Goal: Task Accomplishment & Management: Use online tool/utility

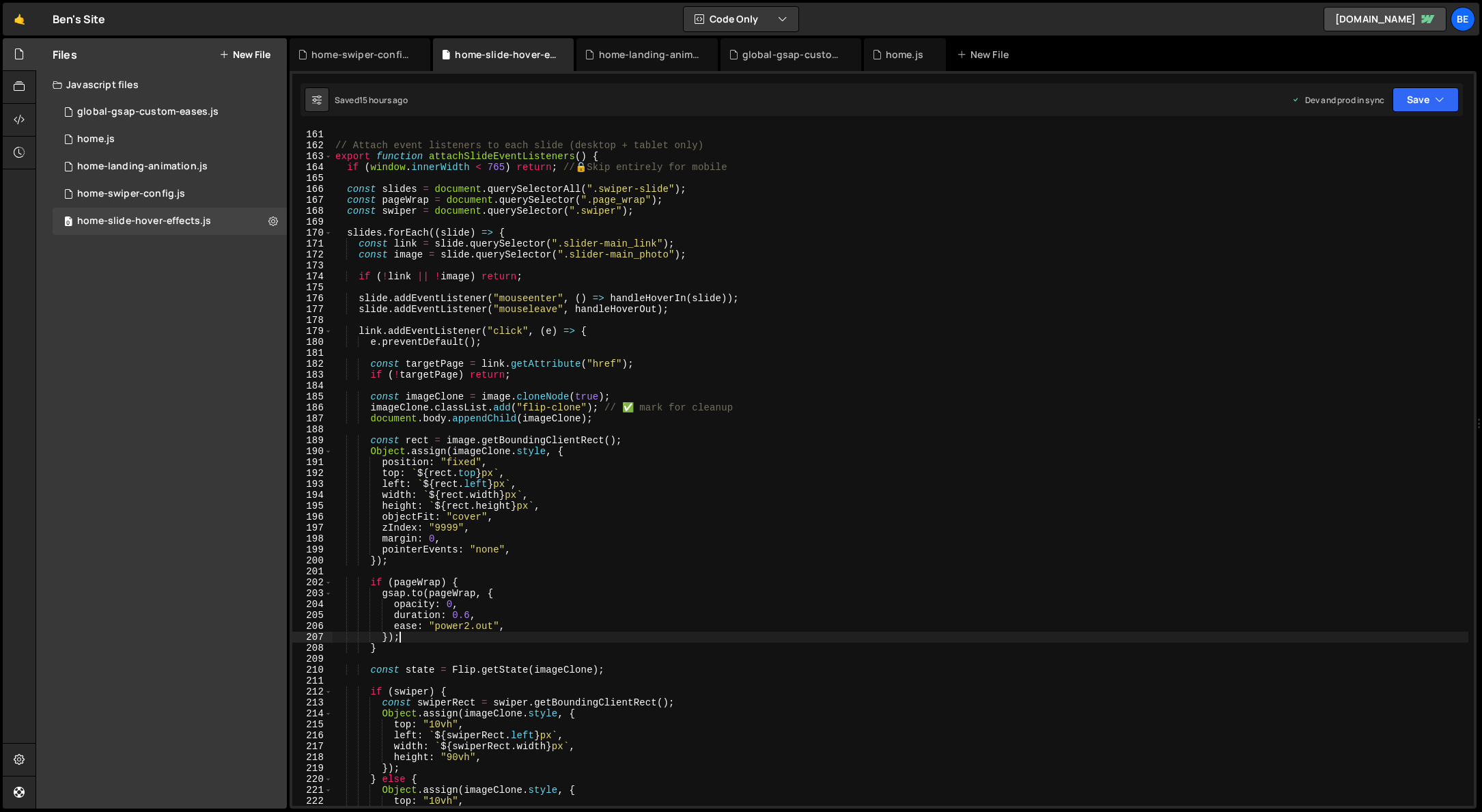
scroll to position [1748, 0]
click at [161, 186] on div "1 home-swiper-config.js 0" at bounding box center [170, 194] width 234 height 27
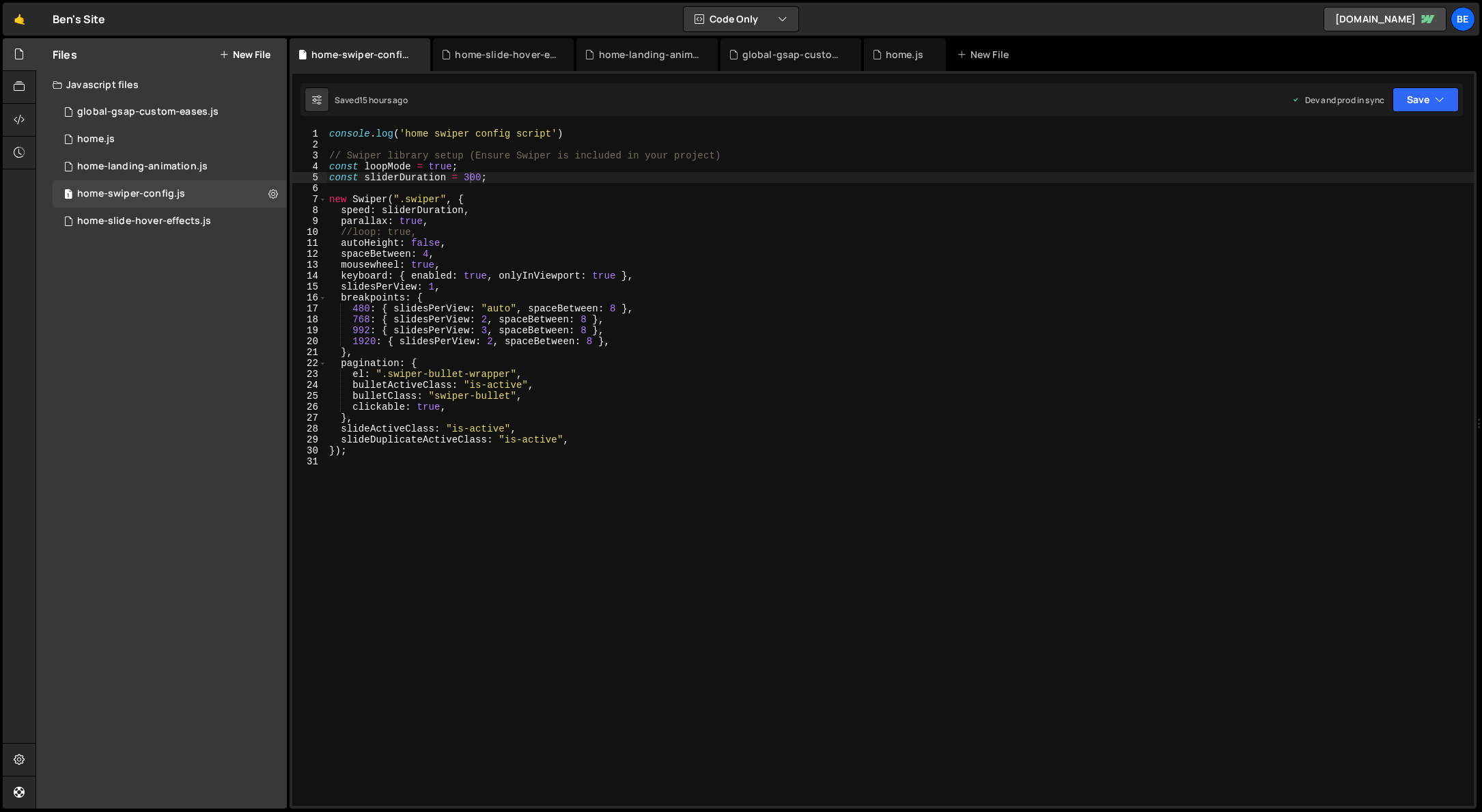
scroll to position [0, 8]
click at [424, 246] on div "console . log ( 'home swiper config script' ) // Swiper library setup (Ensure S…" at bounding box center [900, 449] width 1147 height 642
click at [424, 246] on div "console . log ( 'home swiper config script' ) // Swiper library setup (Ensure S…" at bounding box center [900, 478] width 1147 height 699
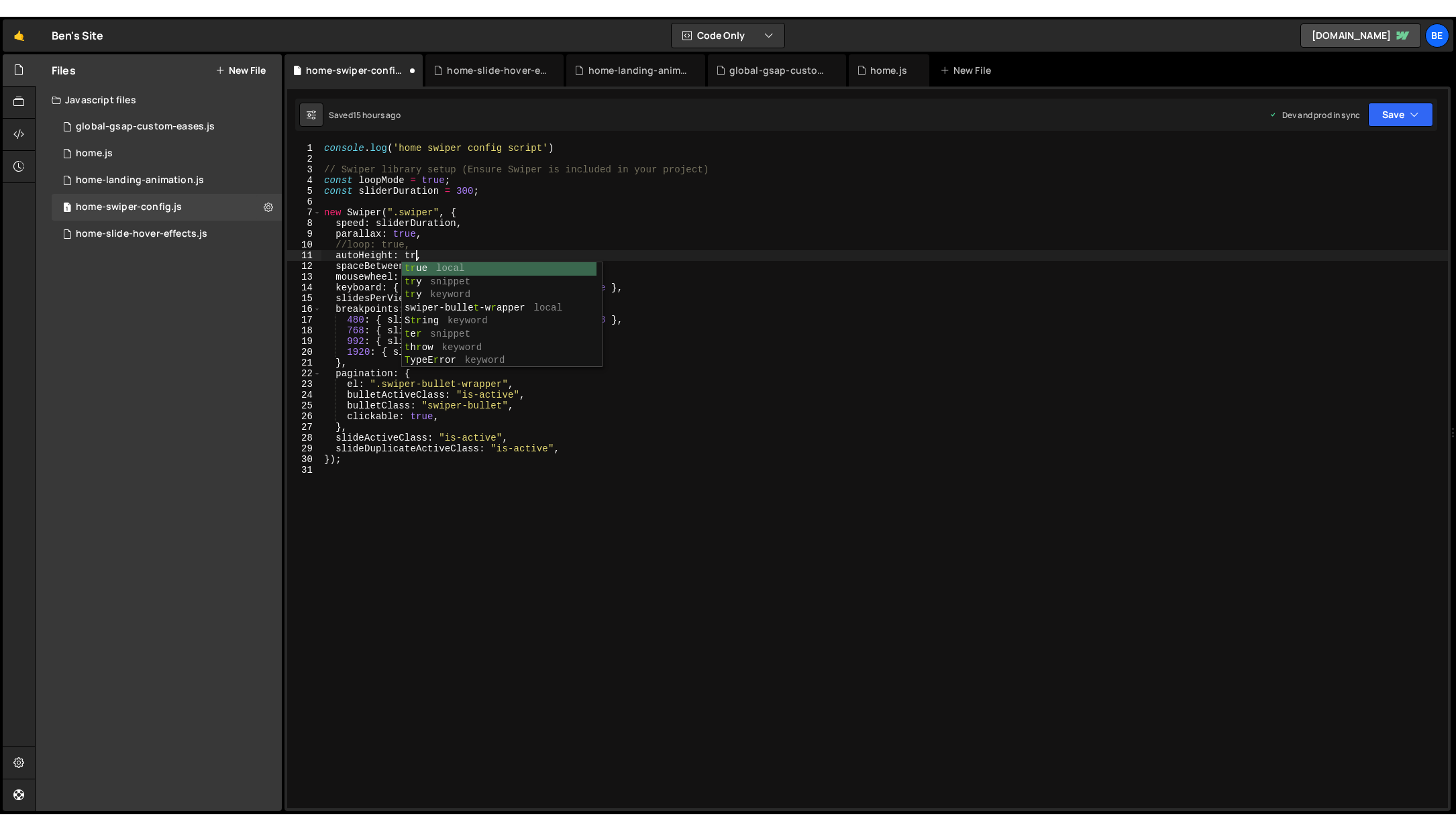
scroll to position [0, 7]
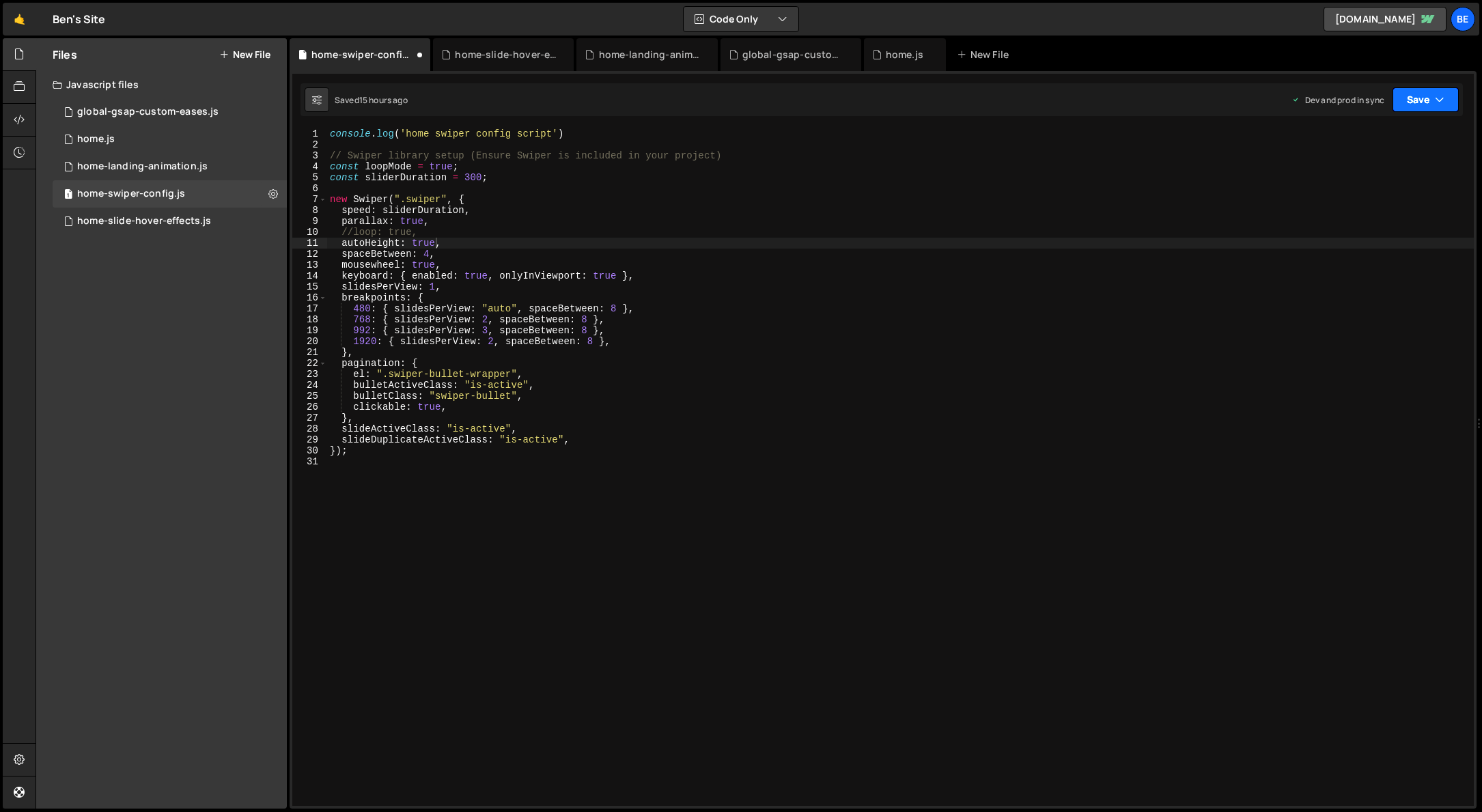
click at [1415, 100] on button "Save" at bounding box center [1426, 100] width 66 height 24
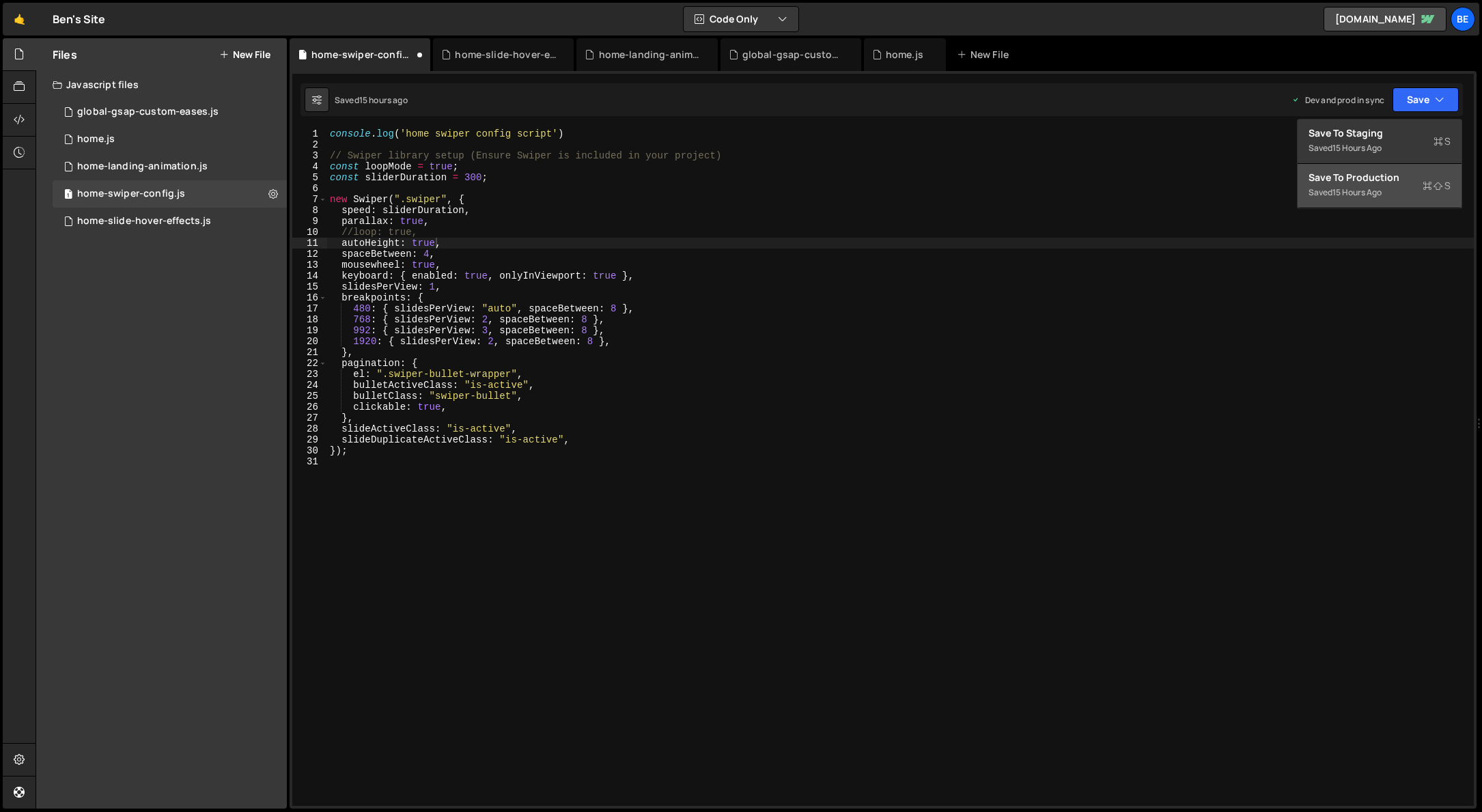
click at [1397, 185] on div "Saved 15 hours ago" at bounding box center [1379, 193] width 142 height 17
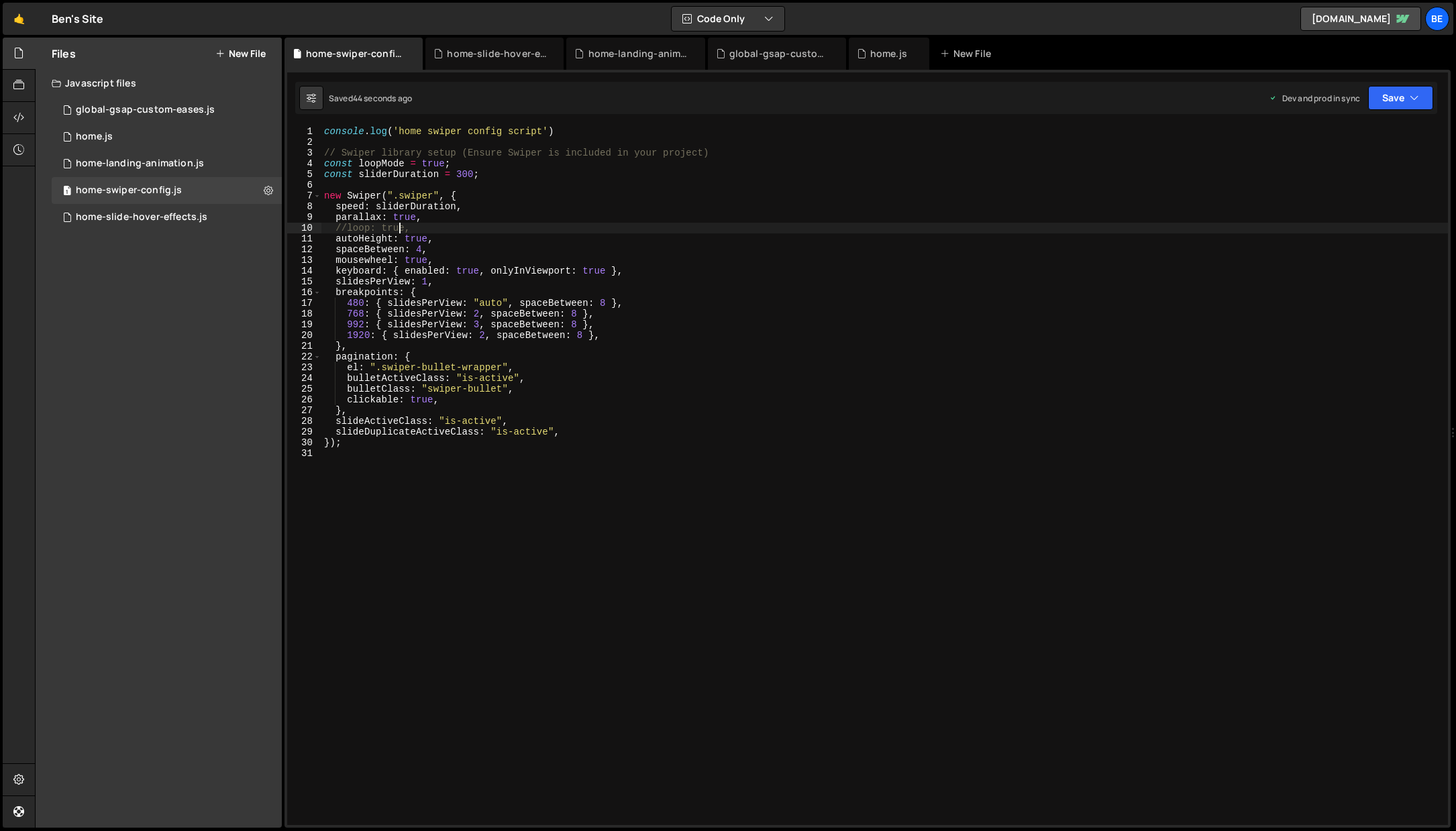
scroll to position [0, 5]
click at [397, 228] on div "console . log ( 'home swiper config script' ) // Swiper library setup (Ensure S…" at bounding box center [885, 486] width 1127 height 720
click at [414, 240] on div "console . log ( 'home swiper config script' ) // Swiper library setup (Ensure S…" at bounding box center [885, 486] width 1127 height 720
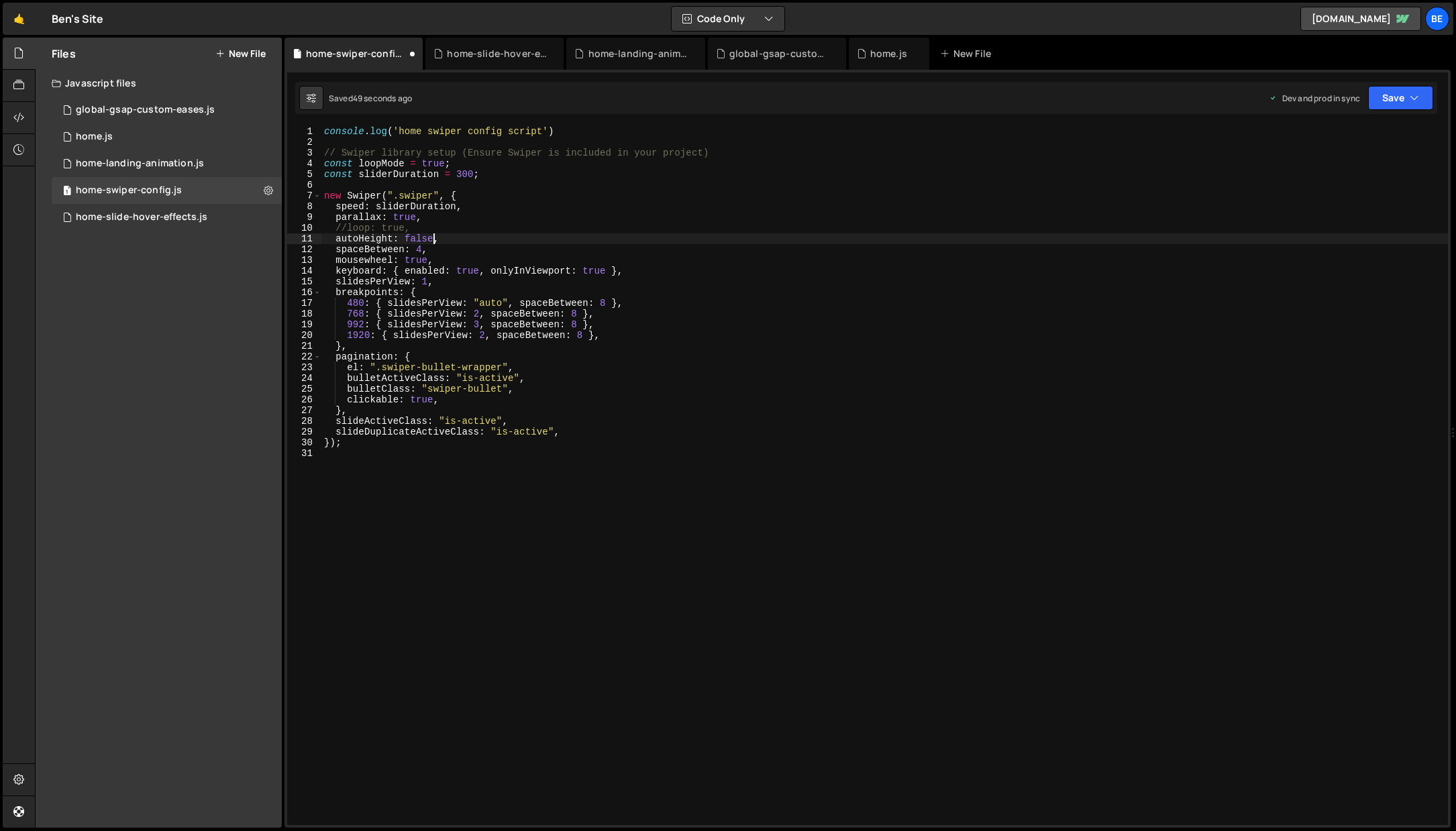
scroll to position [0, 7]
type textarea "autoHeight: false,"
click at [1405, 104] on button "Save" at bounding box center [1401, 98] width 65 height 24
click at [1363, 180] on div "Save to Production S" at bounding box center [1355, 175] width 140 height 13
